Goal: Navigation & Orientation: Find specific page/section

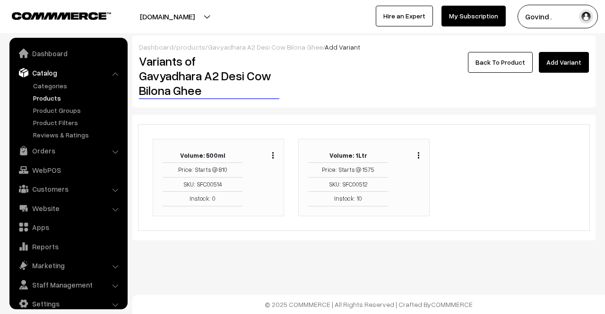
scroll to position [12, 0]
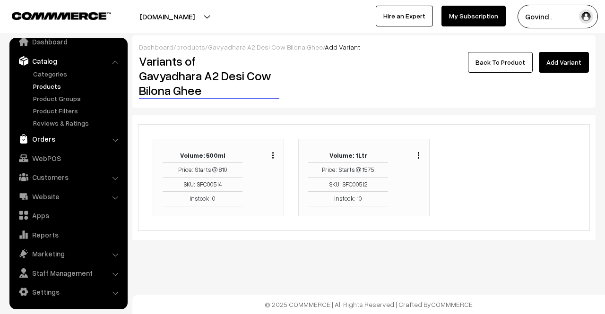
click at [48, 139] on link "Orders" at bounding box center [68, 138] width 112 height 17
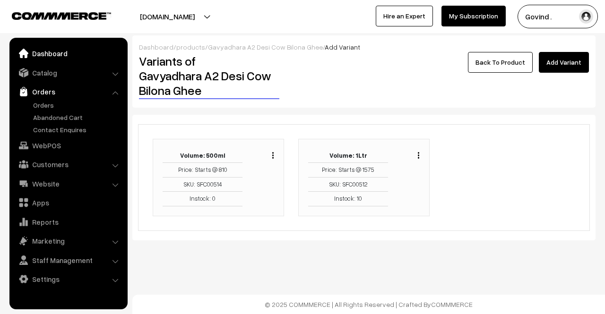
click at [41, 51] on link "Dashboard" at bounding box center [68, 53] width 112 height 17
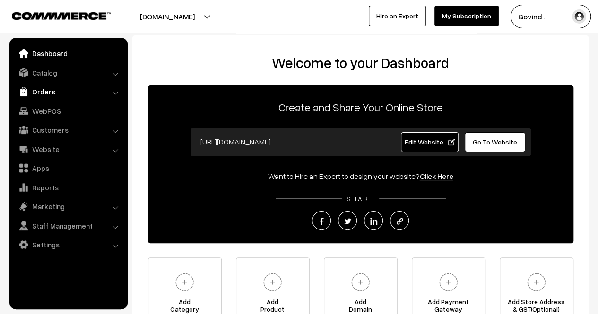
click at [55, 93] on link "Orders" at bounding box center [68, 91] width 112 height 17
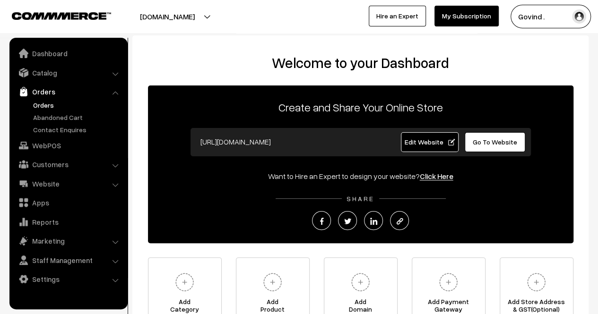
click at [53, 100] on link "Orders" at bounding box center [78, 105] width 94 height 10
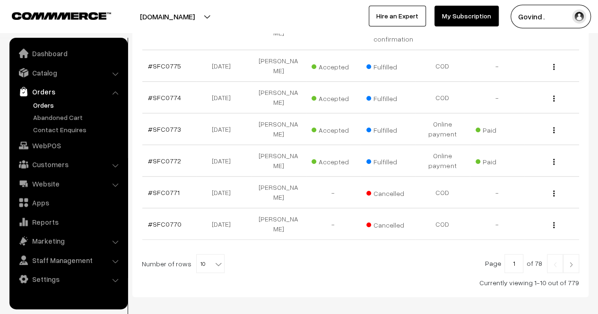
scroll to position [338, 0]
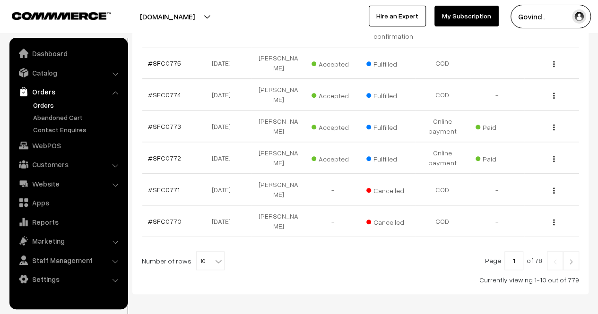
click at [573, 259] on img at bounding box center [570, 262] width 9 height 6
